Goal: Transaction & Acquisition: Purchase product/service

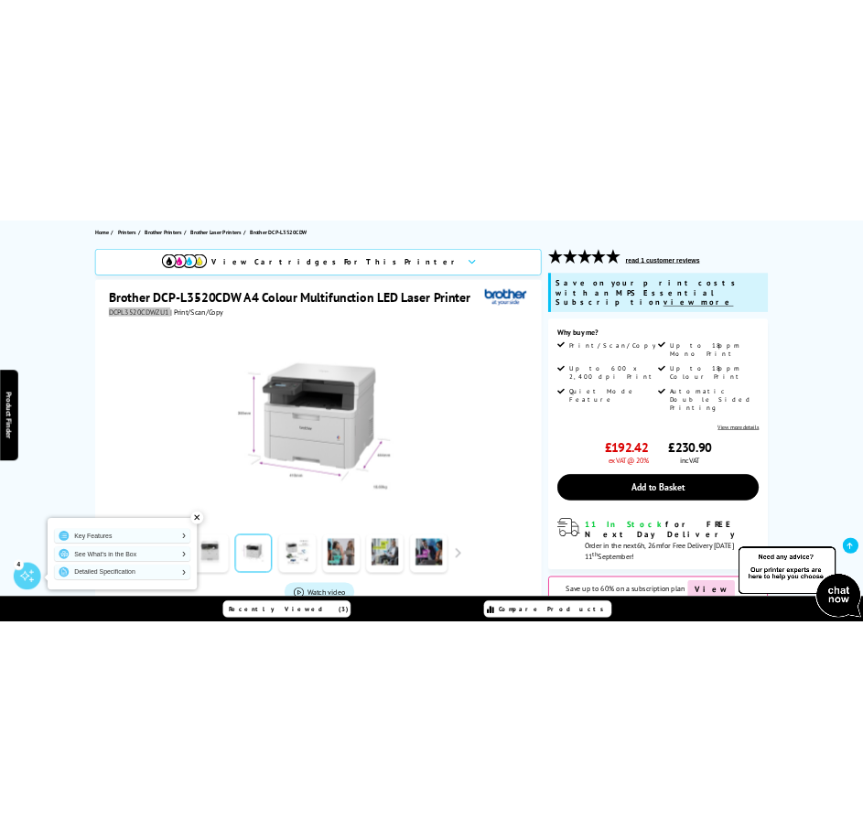
scroll to position [183, 0]
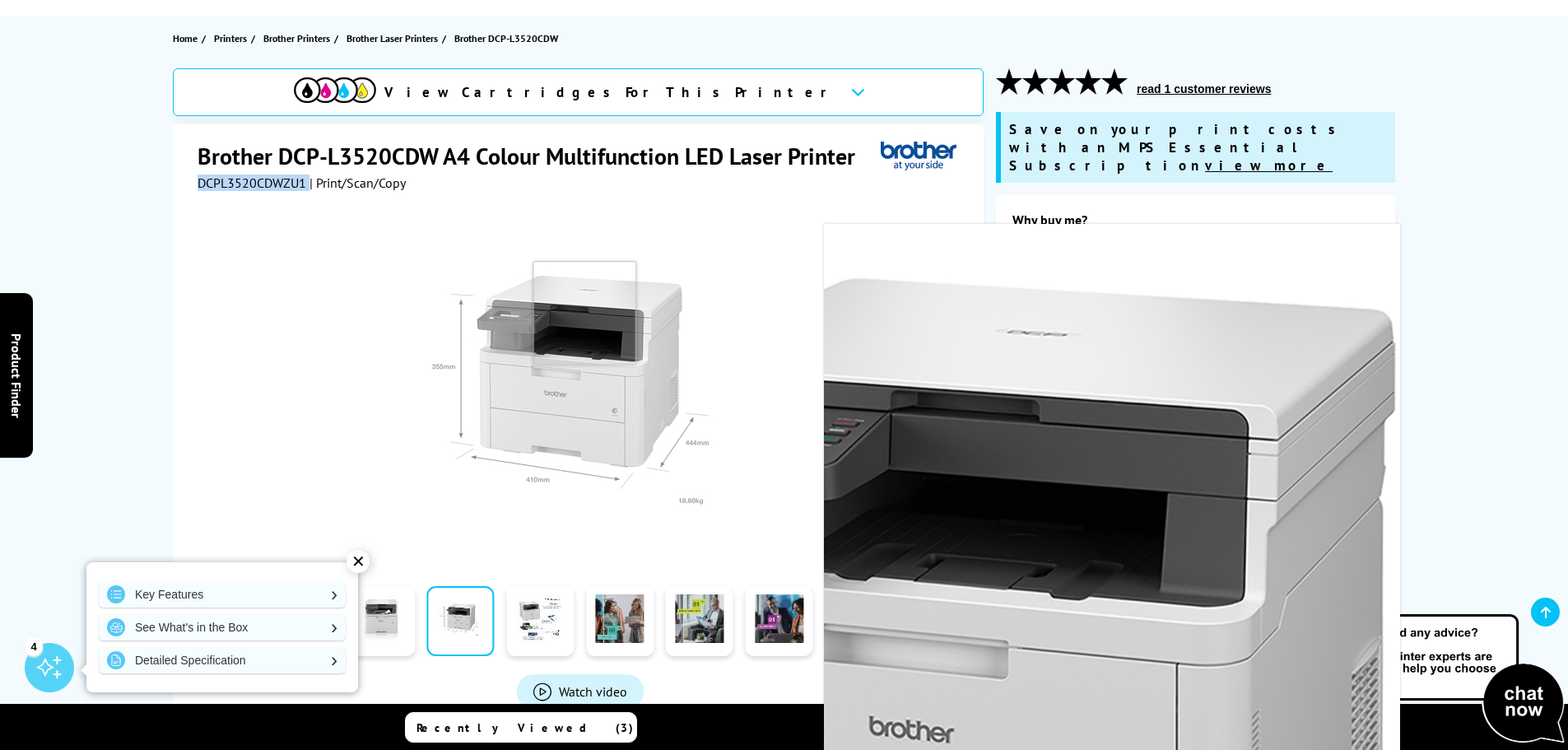
click at [584, 313] on img at bounding box center [580, 385] width 323 height 323
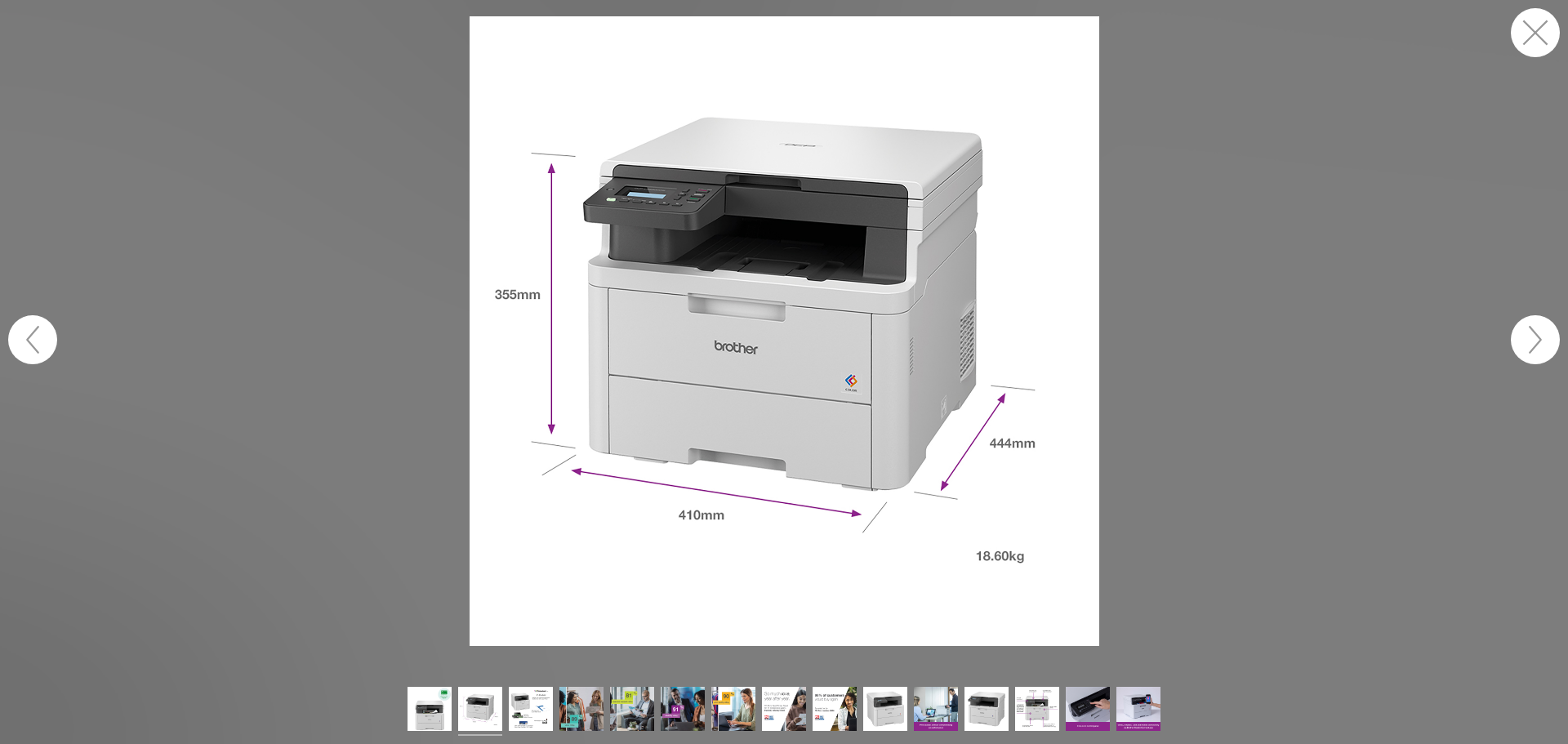
click at [1534, 10] on button "button" at bounding box center [1535, 32] width 49 height 49
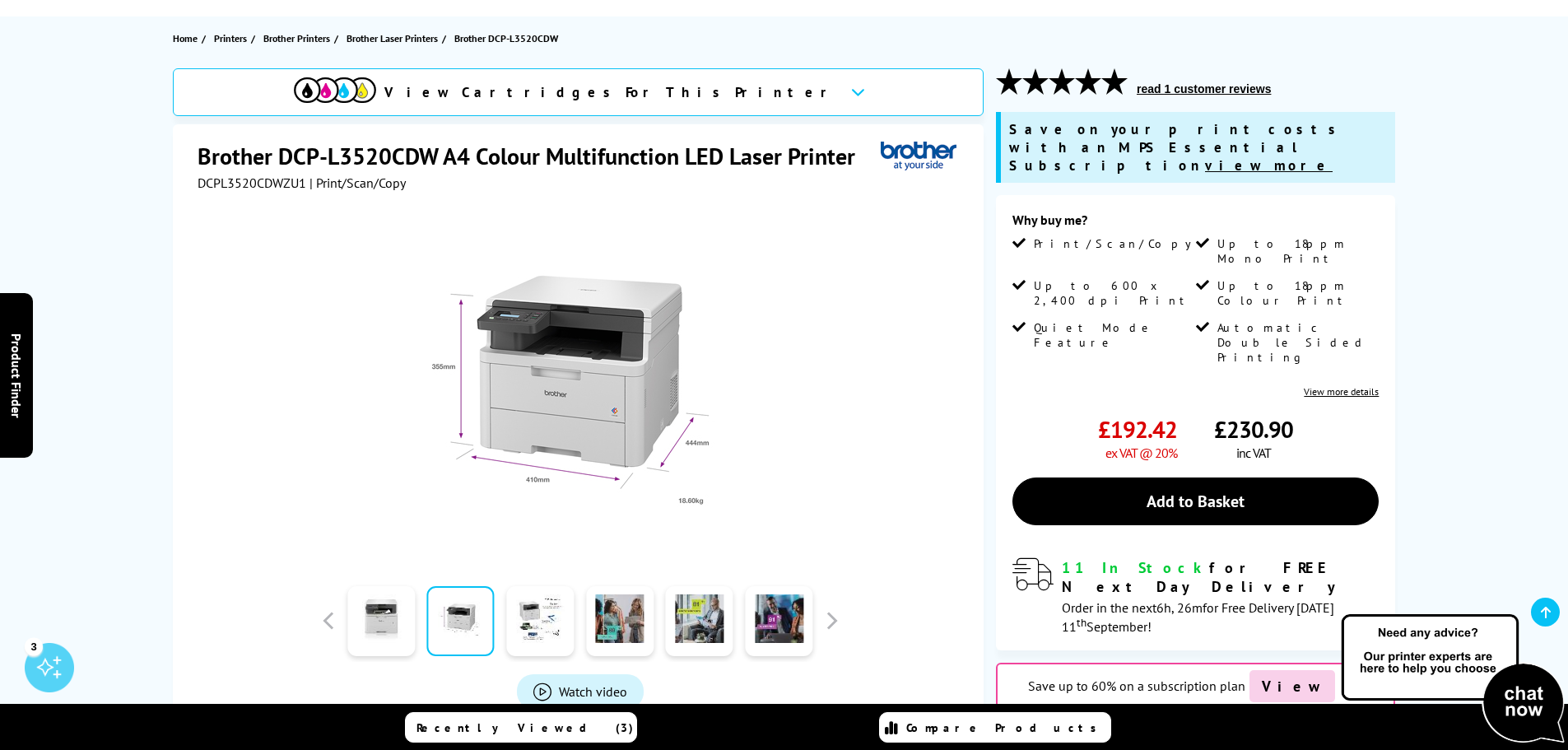
click at [840, 234] on div at bounding box center [580, 377] width 765 height 372
click at [830, 236] on div at bounding box center [580, 377] width 765 height 372
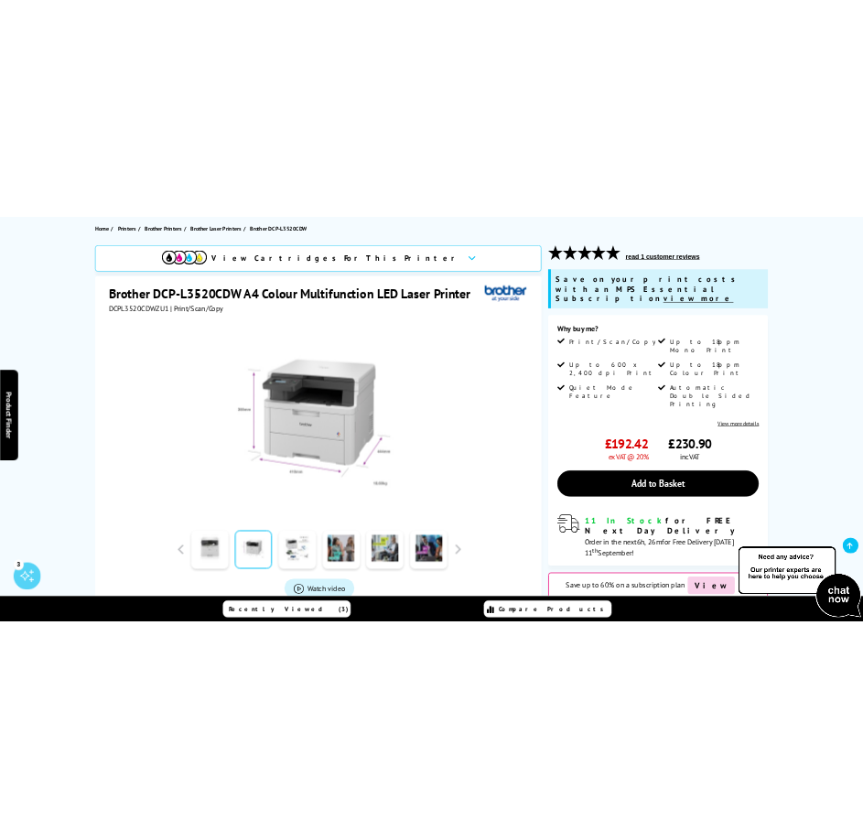
scroll to position [187, 0]
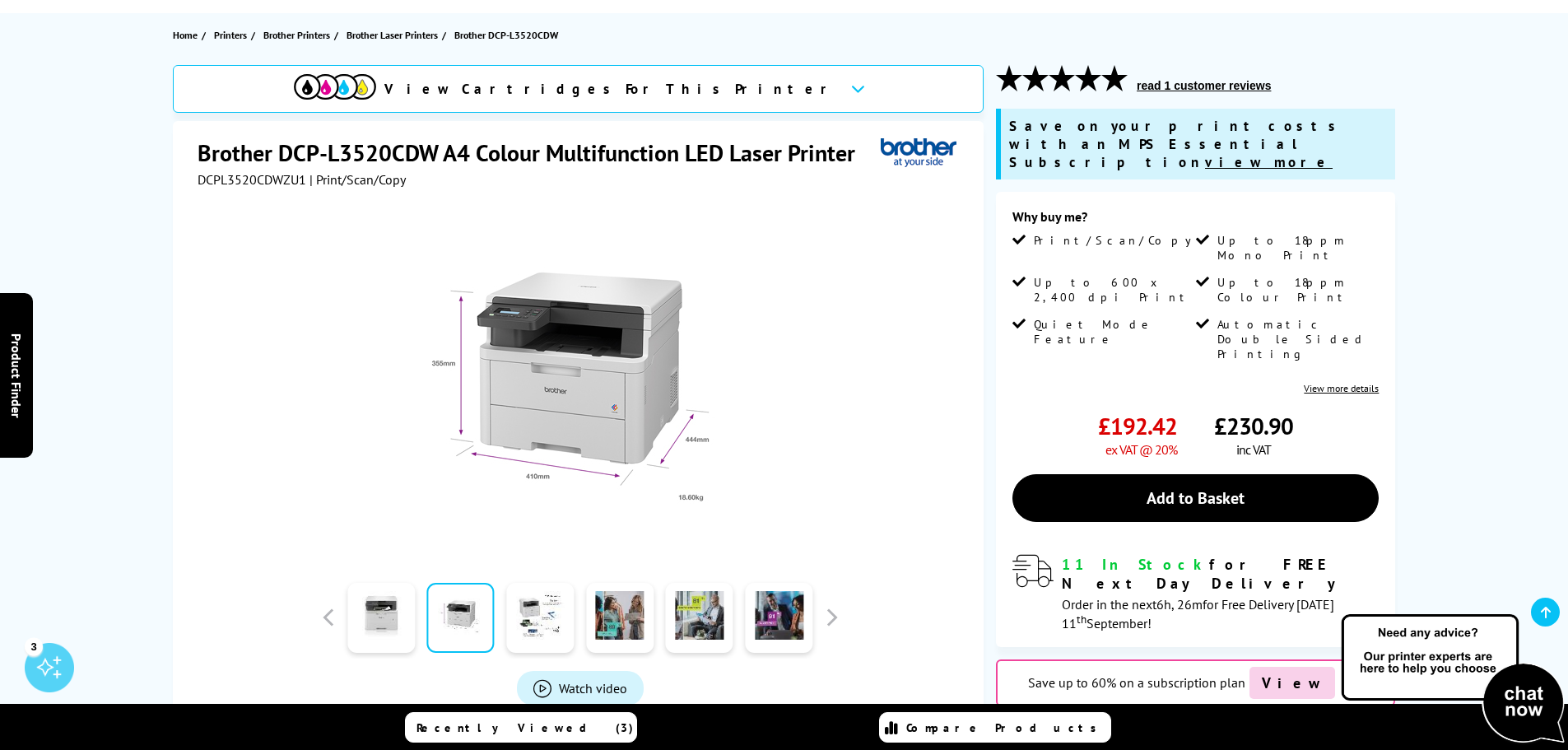
drag, startPoint x: 1435, startPoint y: 68, endPoint x: 922, endPoint y: 150, distance: 519.5
click at [1434, 68] on div "View Cartridges For This Printer Brother DCP-L3520CDW A4 Colour Multifunction L…" at bounding box center [784, 473] width 1317 height 817
click at [811, 282] on div at bounding box center [580, 374] width 765 height 372
drag, startPoint x: 310, startPoint y: 180, endPoint x: 191, endPoint y: 181, distance: 119.0
click at [191, 181] on div "Brother DCP-L3520CDW A4 Colour Multifunction LED Laser Printer DCPL3520CDWZU1 |…" at bounding box center [578, 476] width 811 height 710
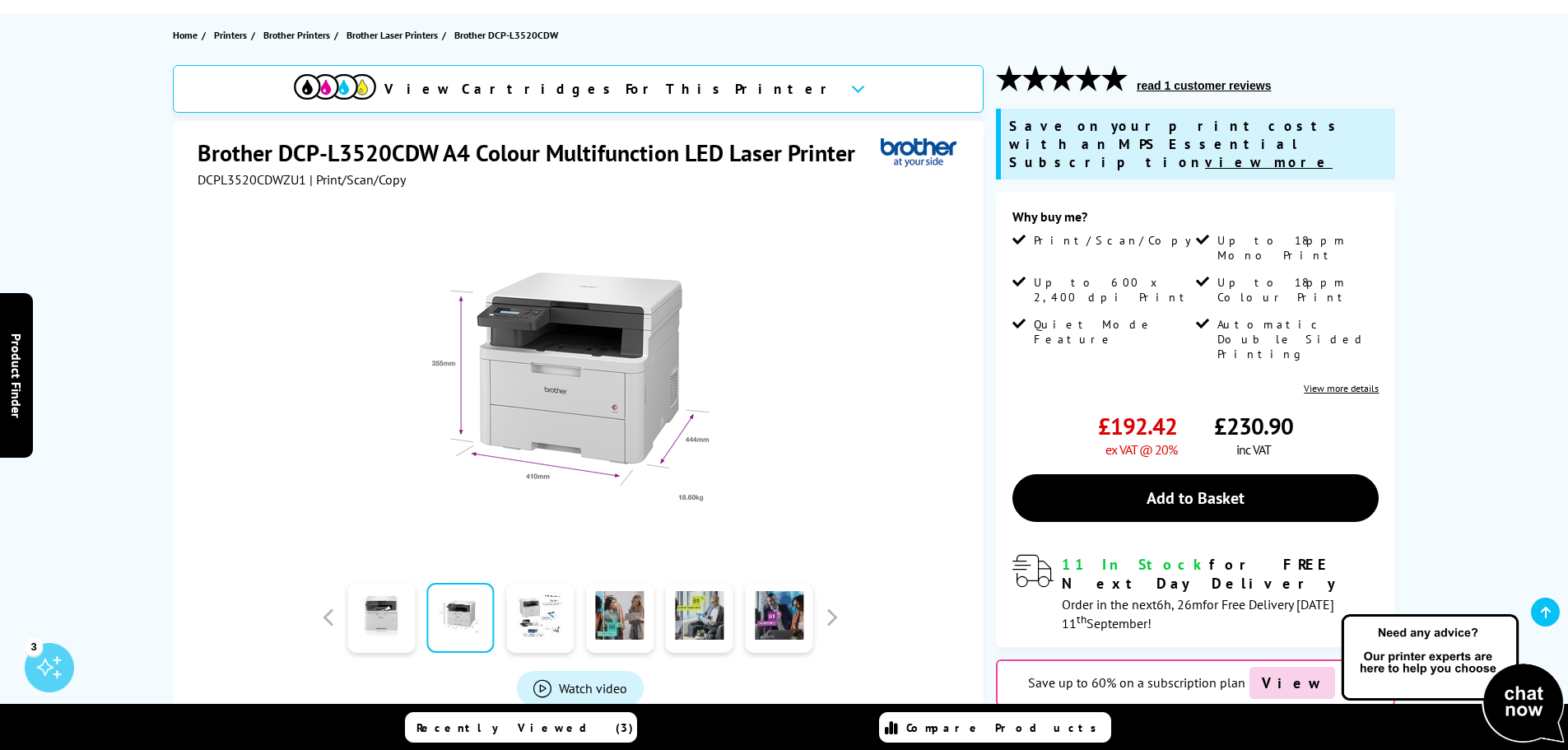
drag, startPoint x: 230, startPoint y: 189, endPoint x: 198, endPoint y: 172, distance: 36.2
click at [190, 178] on div "Brother DCP-L3520CDW A4 Colour Multifunction LED Laser Printer DCPL3520CDWZU1 |…" at bounding box center [578, 476] width 811 height 710
drag, startPoint x: 307, startPoint y: 177, endPoint x: 202, endPoint y: 180, distance: 105.0
click at [195, 179] on div "Brother DCP-L3520CDW A4 Colour Multifunction LED Laser Printer DCPL3520CDWZU1 |…" at bounding box center [578, 476] width 811 height 710
copy div "DCPL3520CDWZU1"
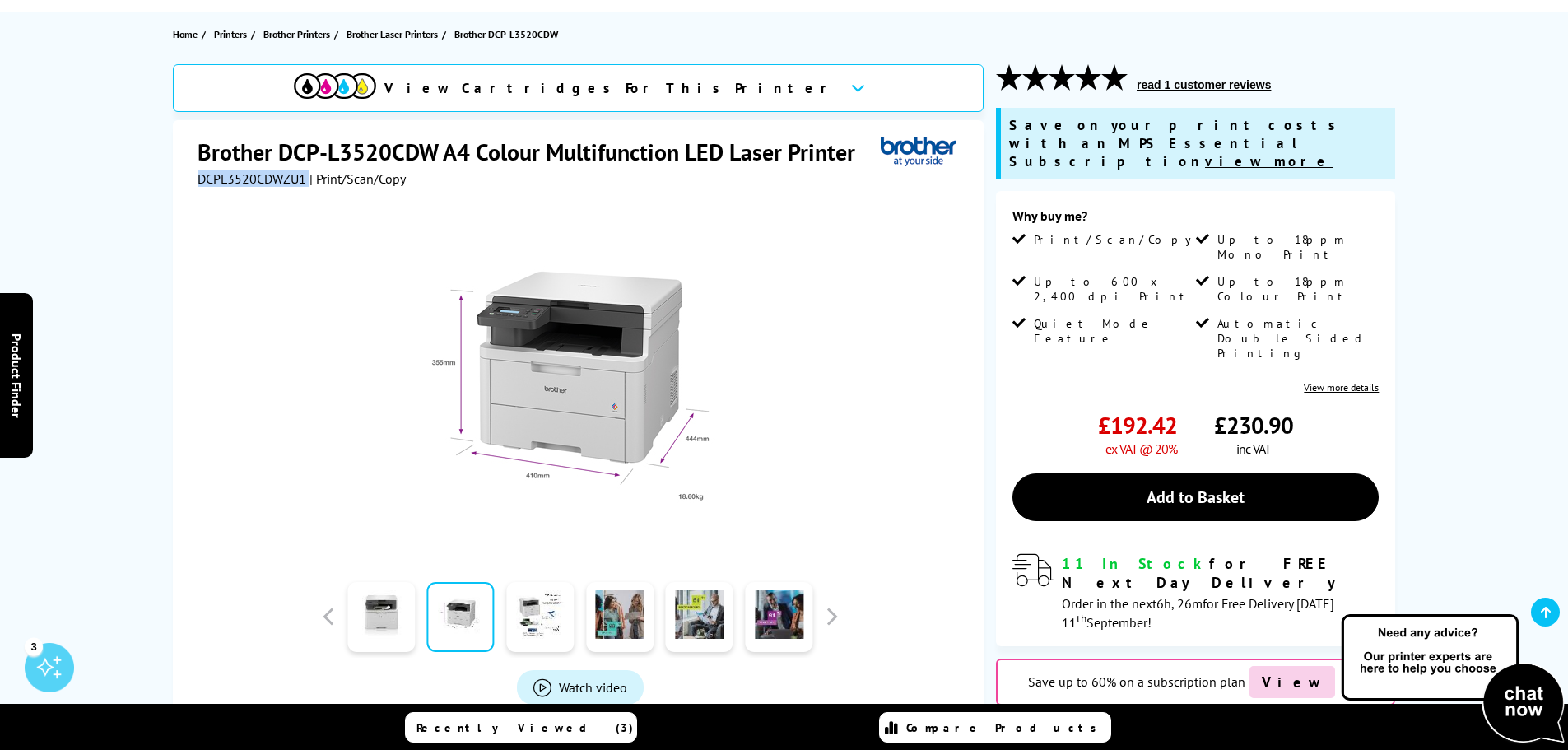
scroll to position [170, 0]
